Goal: Find specific fact: Find contact information

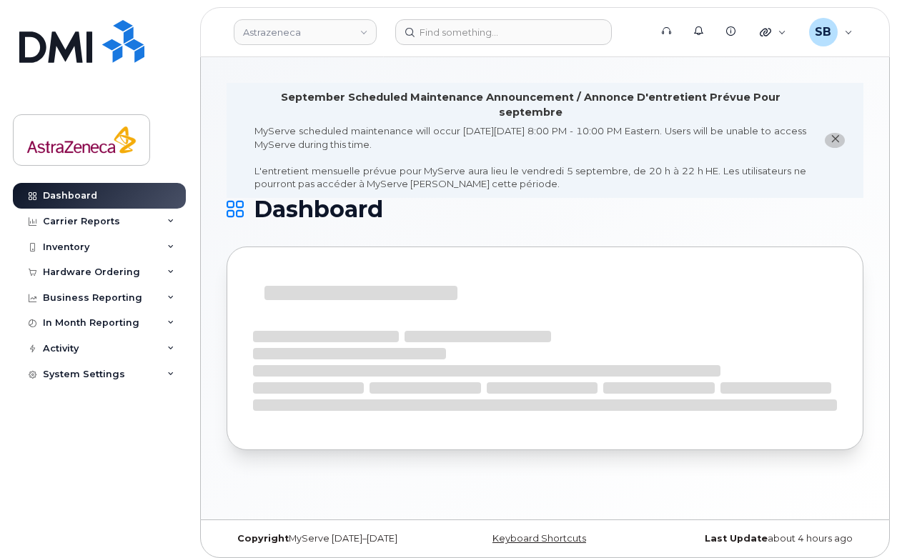
click at [836, 134] on icon "close notification" at bounding box center [835, 138] width 9 height 9
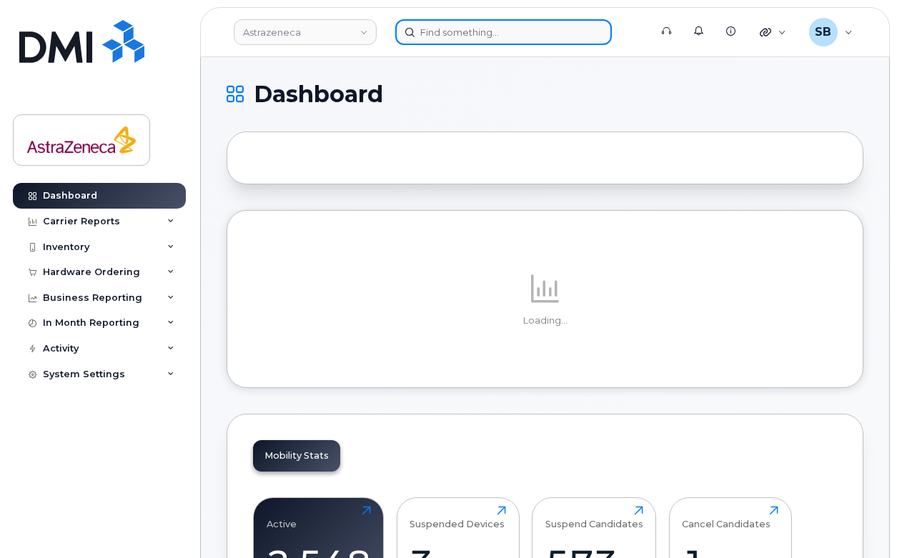
click at [537, 32] on input at bounding box center [503, 32] width 217 height 26
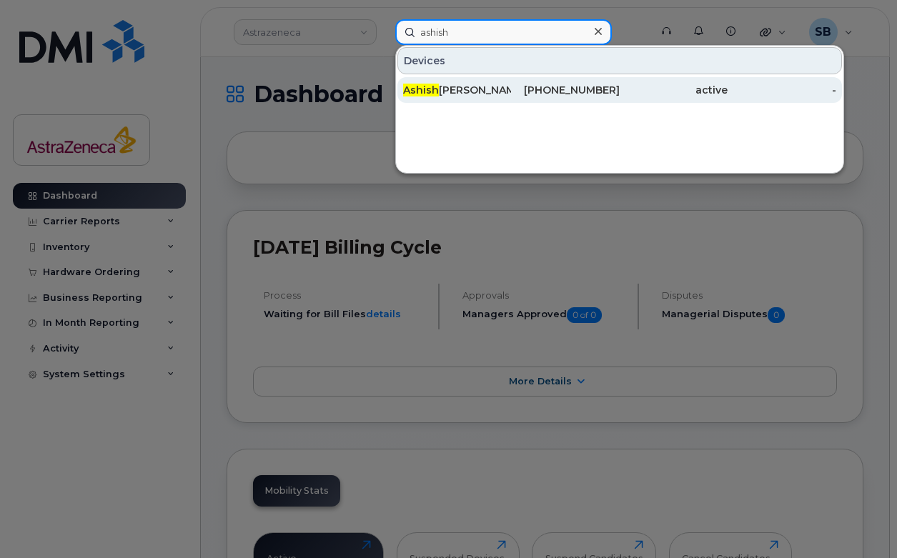
type input "ashish"
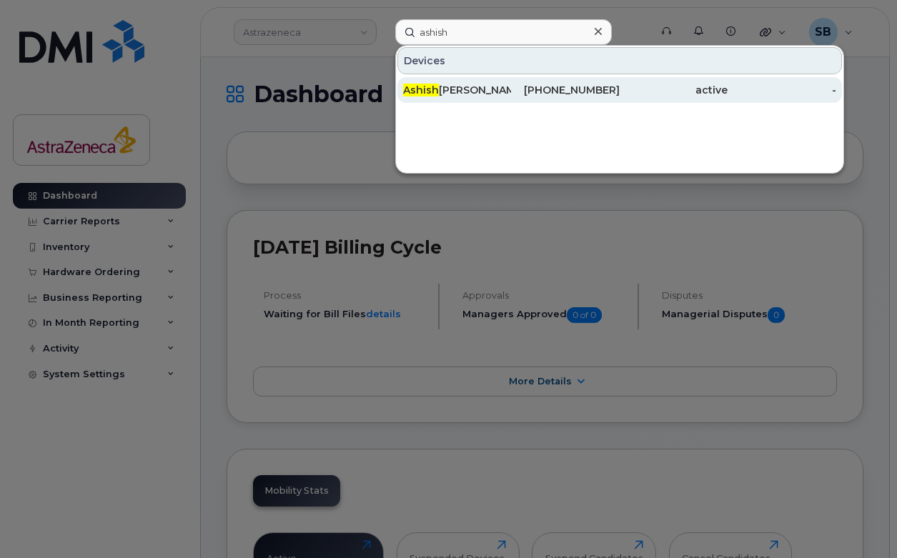
click at [580, 86] on div "[PHONE_NUMBER]" at bounding box center [565, 90] width 108 height 14
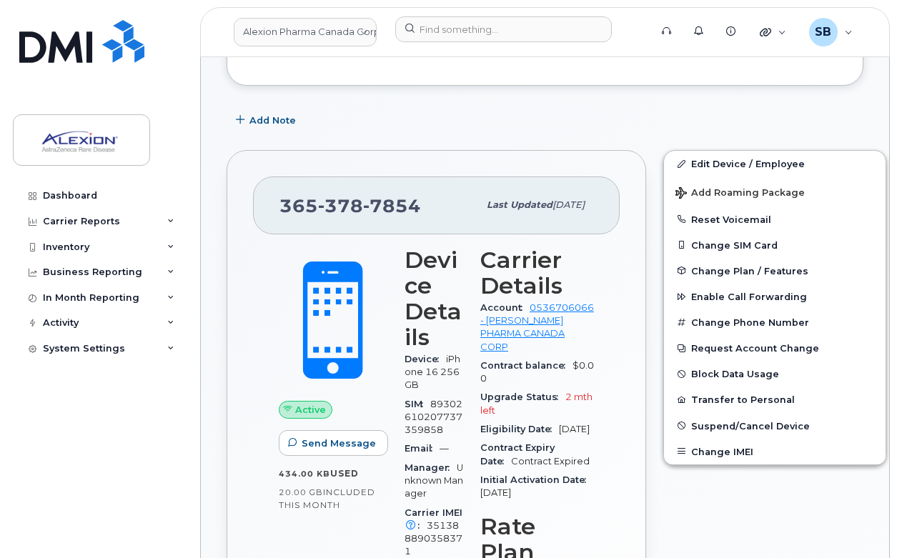
click at [492, 403] on div "Upgrade Status 2 mth left" at bounding box center [537, 404] width 114 height 32
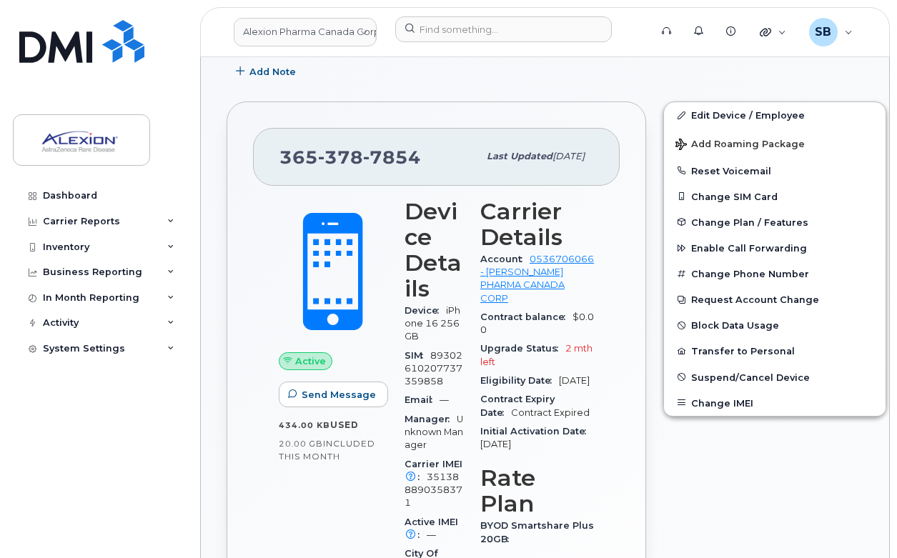
scroll to position [229, 0]
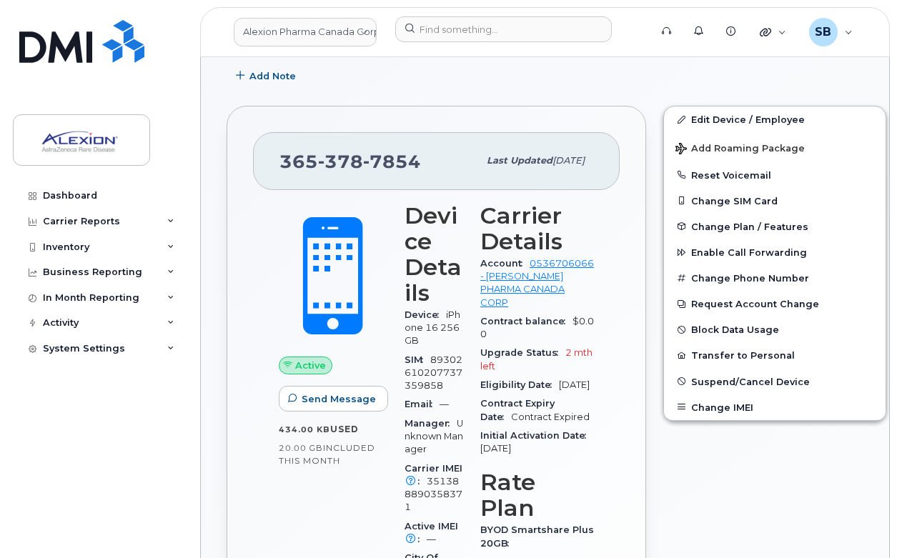
click at [227, 385] on div "365 378 7854 Last updated Aug 22, 2025 Active Send Message 434.00 KB  used 20.0…" at bounding box center [437, 445] width 420 height 679
click at [219, 400] on div "365 378 7854 Last updated Aug 22, 2025 Active Send Message 434.00 KB  used 20.0…" at bounding box center [436, 445] width 437 height 696
click at [333, 259] on span at bounding box center [333, 276] width 126 height 132
click at [558, 379] on div "Eligibility Date Nov 20, 2025" at bounding box center [537, 385] width 114 height 19
click at [244, 359] on div "365 378 7854 Last updated Aug 22, 2025 Active Send Message 434.00 KB  used 20.0…" at bounding box center [437, 445] width 420 height 679
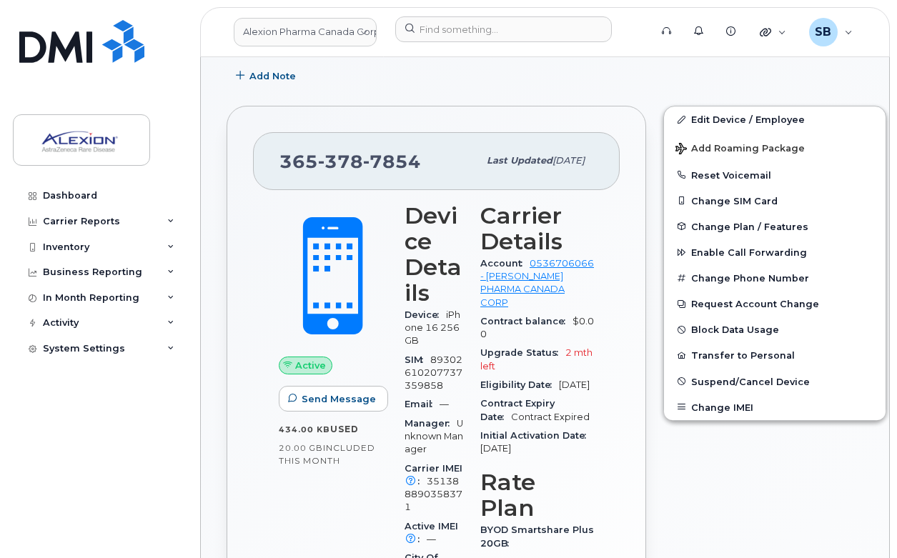
click at [241, 277] on div "365 378 7854 Last updated Aug 22, 2025 Active Send Message 434.00 KB  used 20.0…" at bounding box center [437, 445] width 420 height 679
